Goal: Transaction & Acquisition: Book appointment/travel/reservation

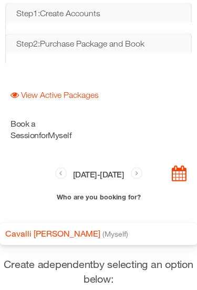
scroll to position [18, 0]
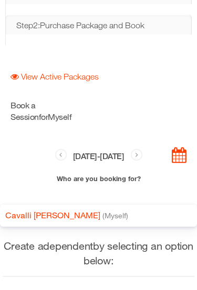
click at [27, 211] on link "Cavalli [PERSON_NAME]" at bounding box center [52, 215] width 95 height 10
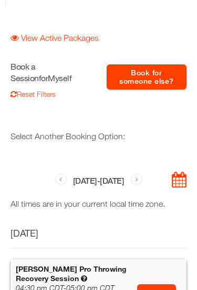
scroll to position [57, 0]
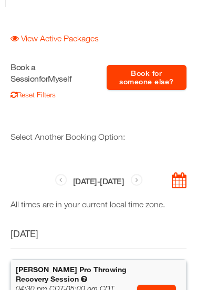
click at [177, 178] on body "**********" at bounding box center [98, 145] width 197 height 290
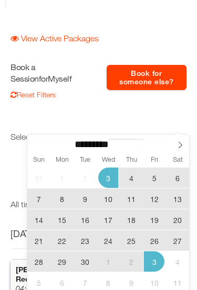
click at [151, 175] on span "5" at bounding box center [154, 178] width 20 height 20
type input "**********"
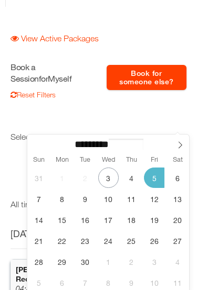
click at [151, 180] on span "5" at bounding box center [154, 178] width 20 height 20
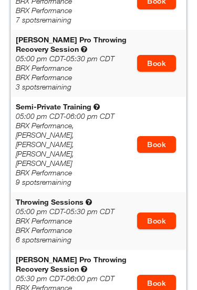
scroll to position [1379, 0]
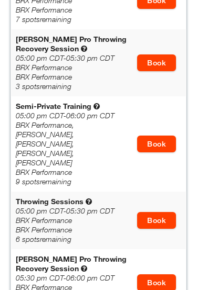
click at [155, 136] on link "Book" at bounding box center [156, 144] width 39 height 17
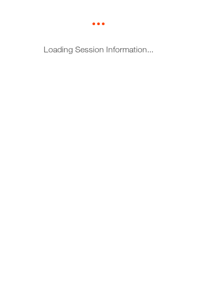
scroll to position [0, 0]
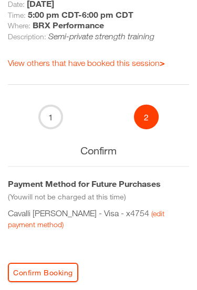
scroll to position [124, 0]
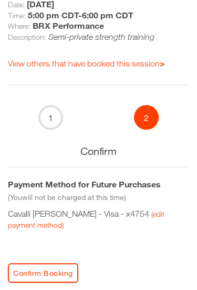
click at [45, 264] on button "Confirm Booking" at bounding box center [43, 273] width 70 height 19
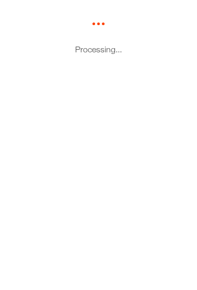
scroll to position [0, 0]
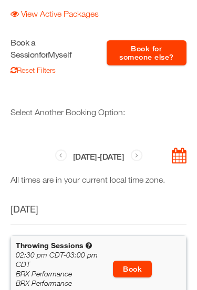
scroll to position [114, 0]
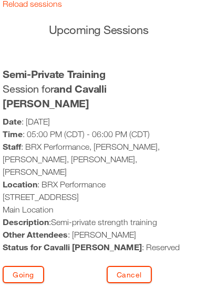
scroll to position [15, 0]
